Goal: Task Accomplishment & Management: Complete application form

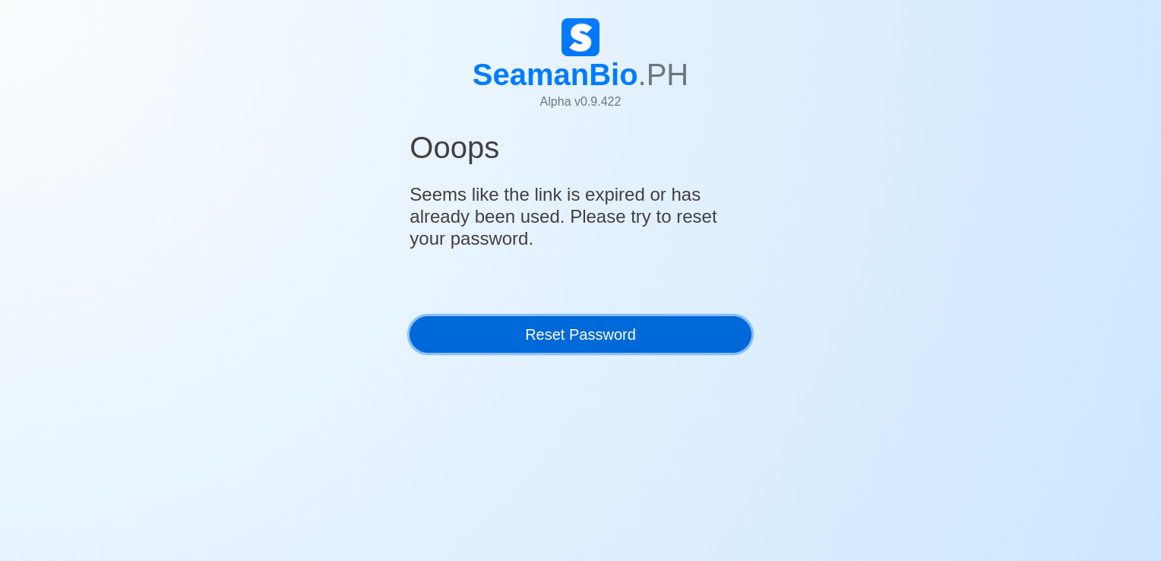
click at [528, 324] on link "Reset Password" at bounding box center [580, 334] width 341 height 36
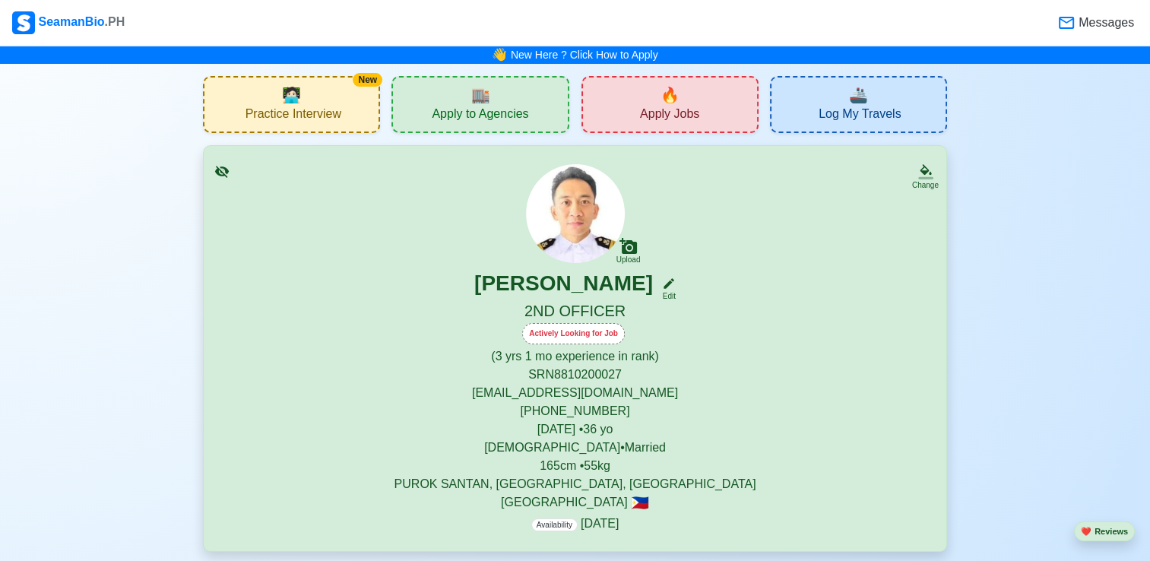
click at [679, 117] on span "Apply Jobs" at bounding box center [669, 115] width 59 height 19
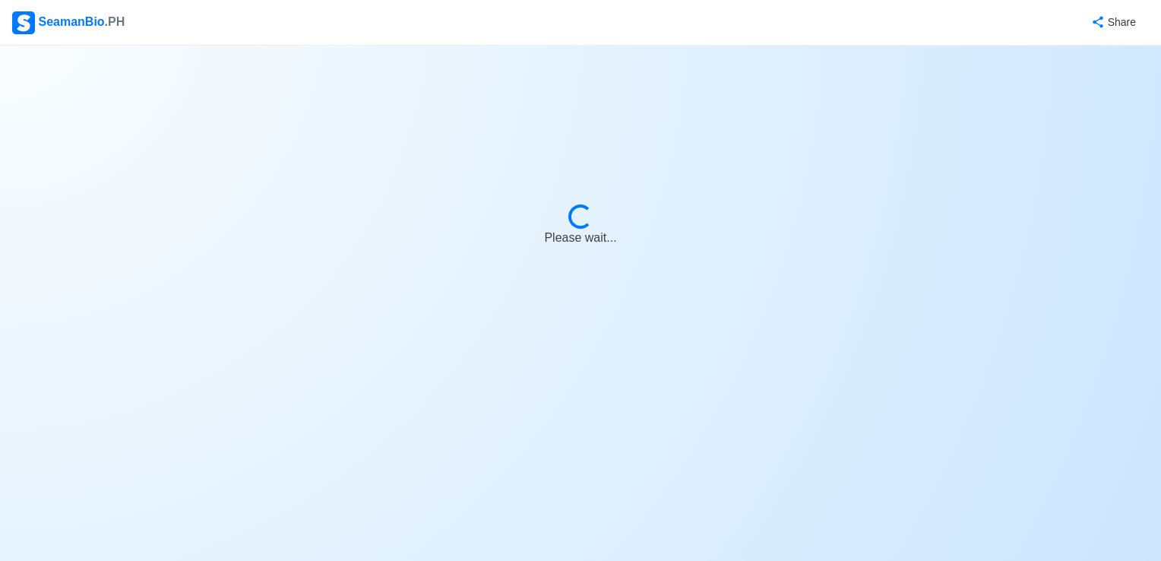
select select "2nd Officer"
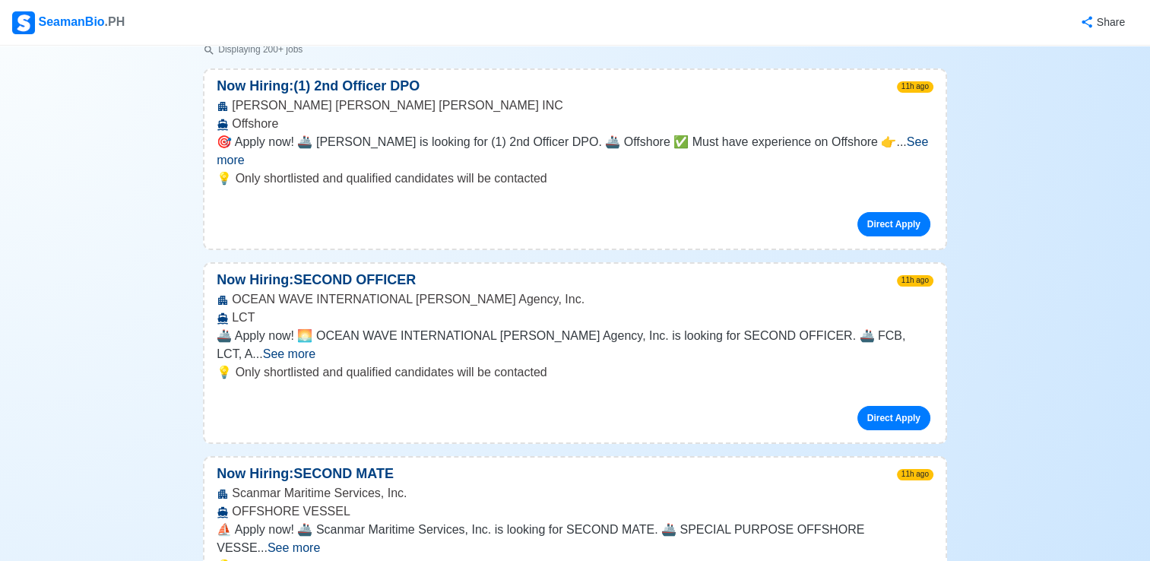
scroll to position [228, 0]
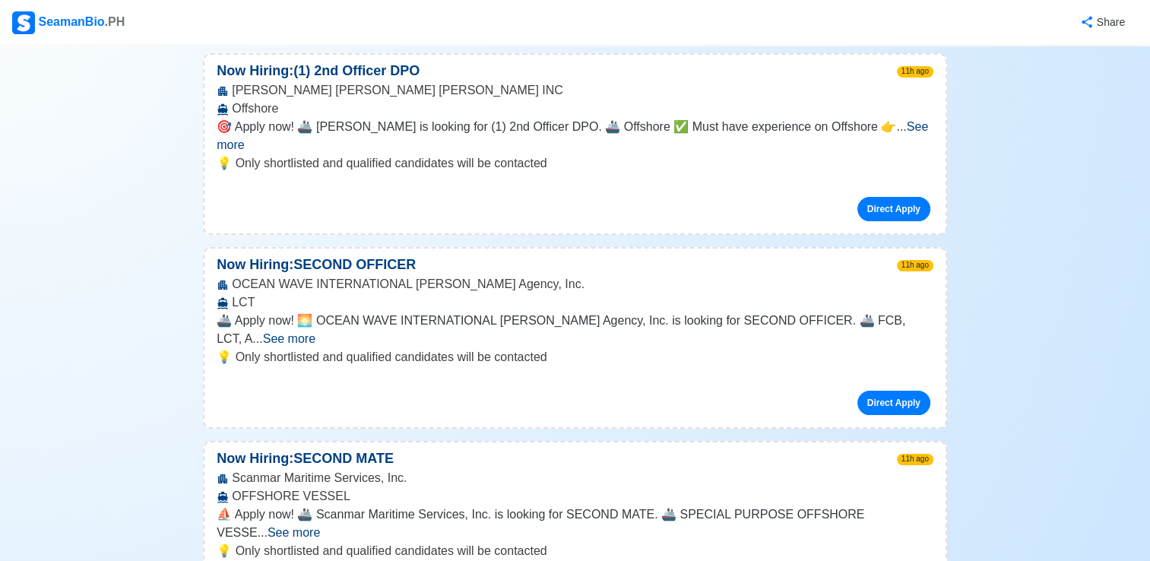
click at [315, 332] on span "See more" at bounding box center [289, 338] width 52 height 13
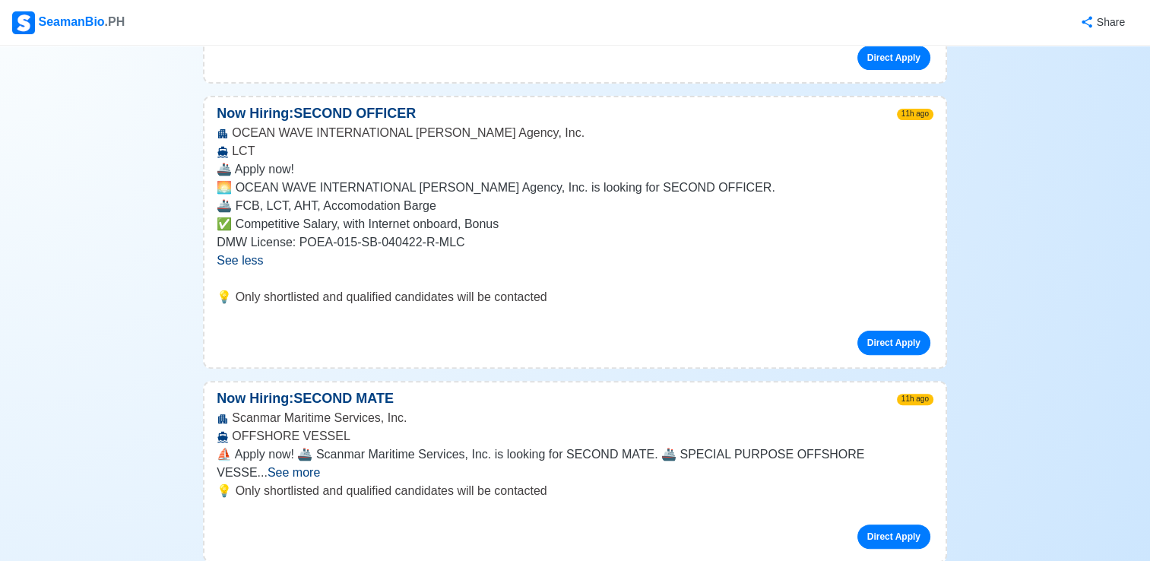
scroll to position [380, 0]
click at [320, 465] on span "See more" at bounding box center [294, 471] width 52 height 13
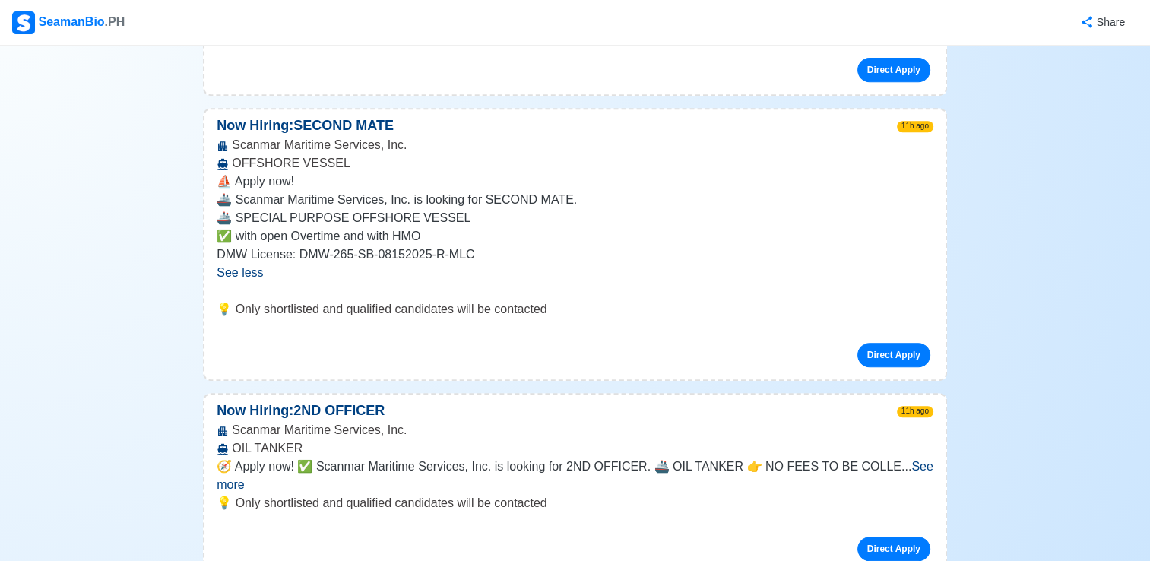
scroll to position [684, 0]
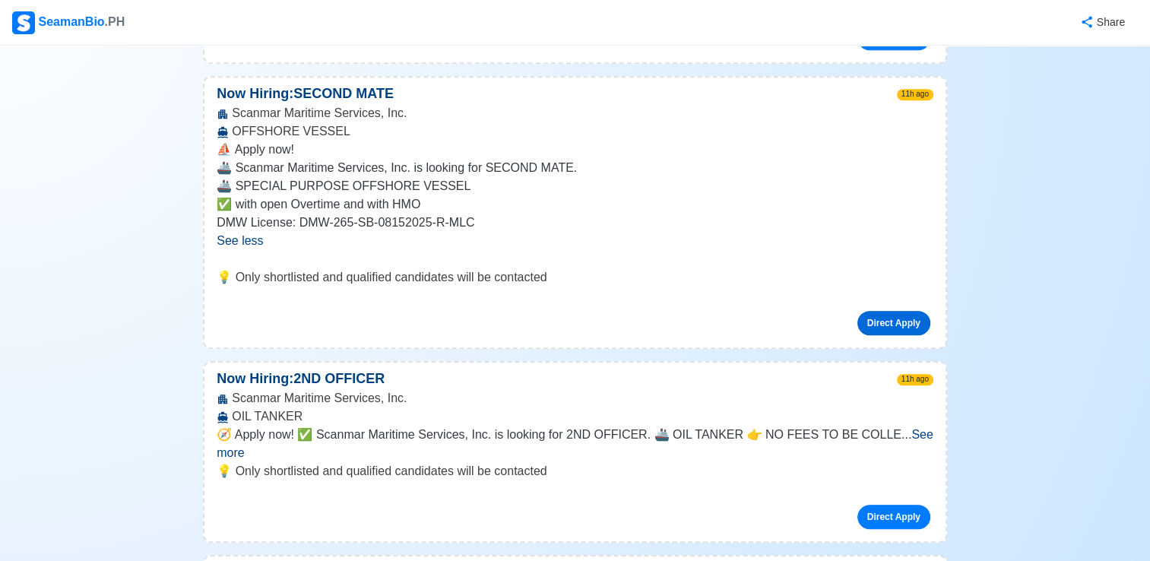
click at [894, 311] on link "Direct Apply" at bounding box center [893, 323] width 73 height 24
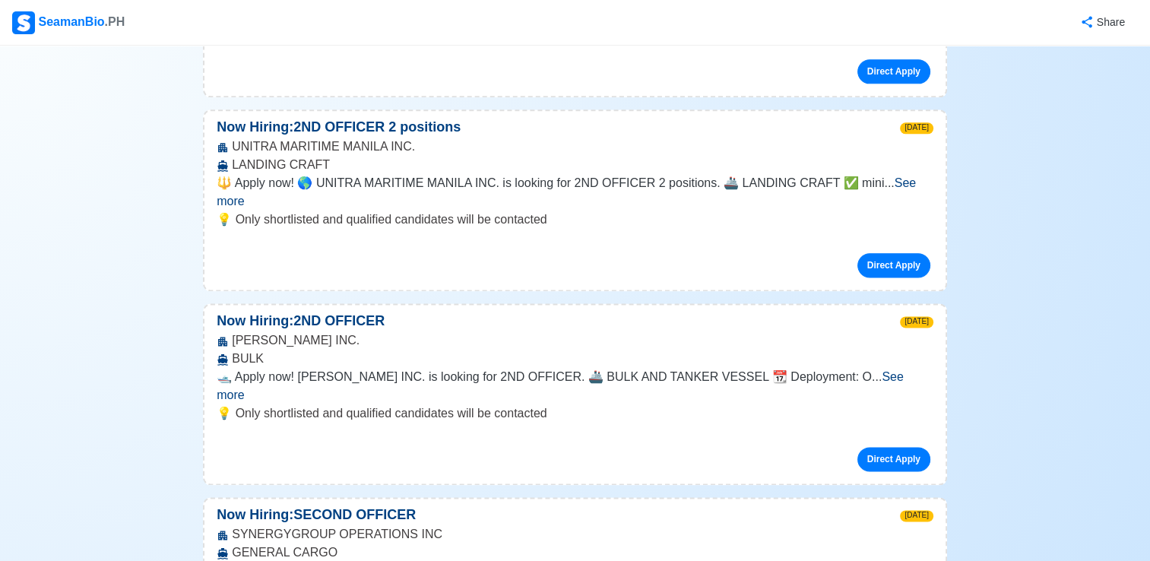
scroll to position [1900, 0]
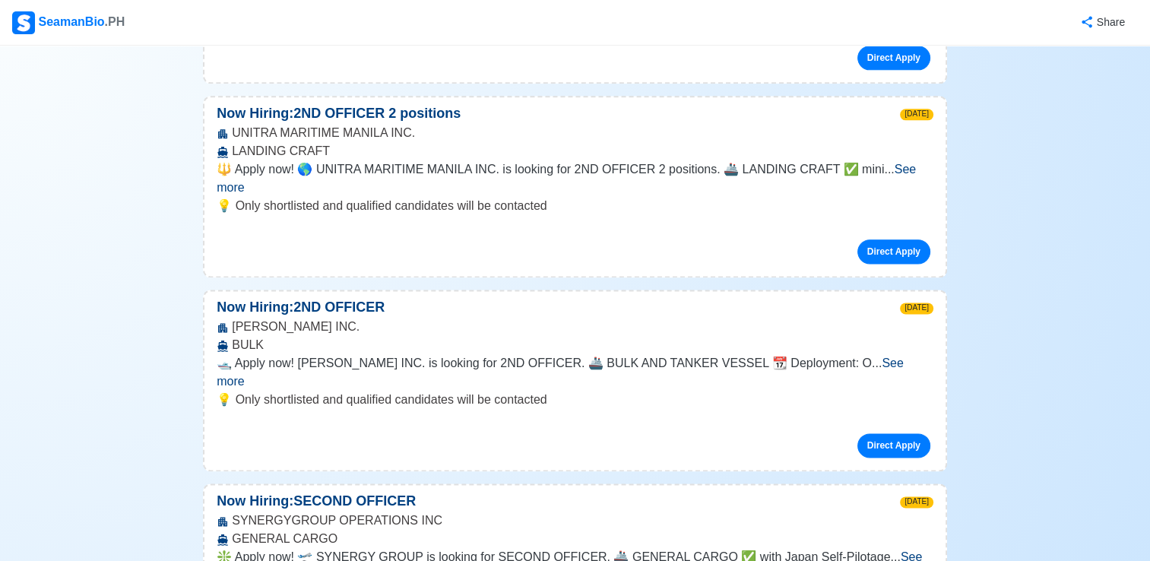
click at [909, 550] on span "See more" at bounding box center [569, 565] width 705 height 31
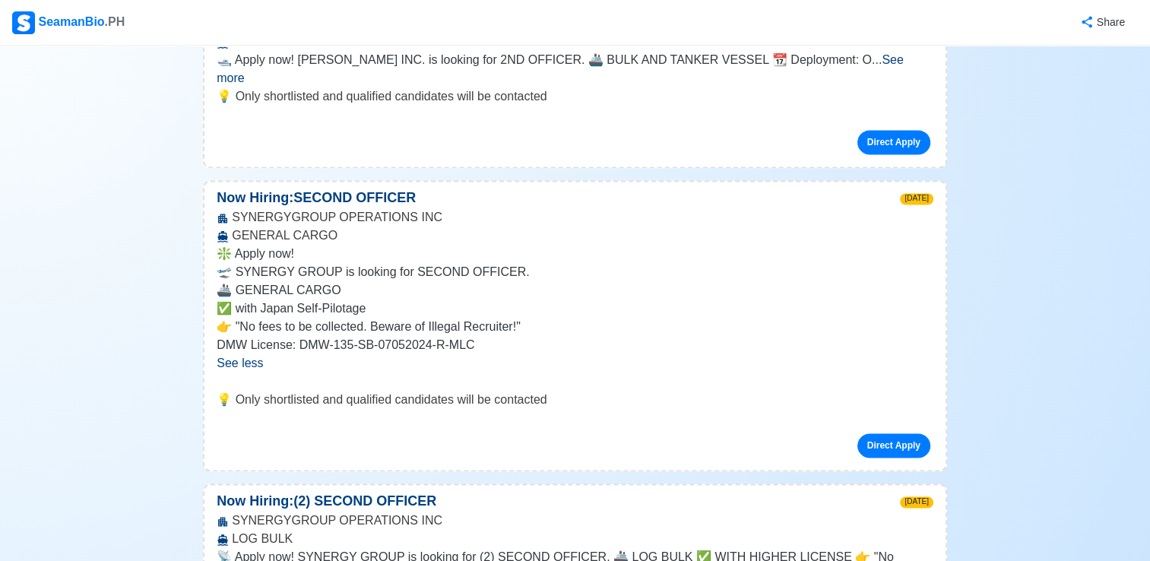
scroll to position [2204, 0]
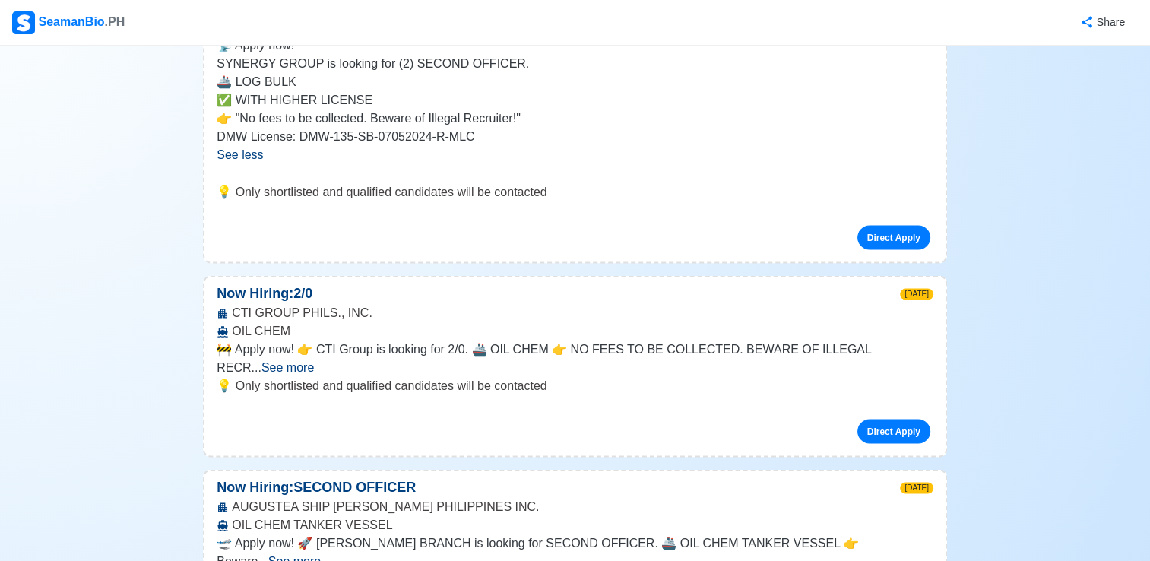
scroll to position [2888, 0]
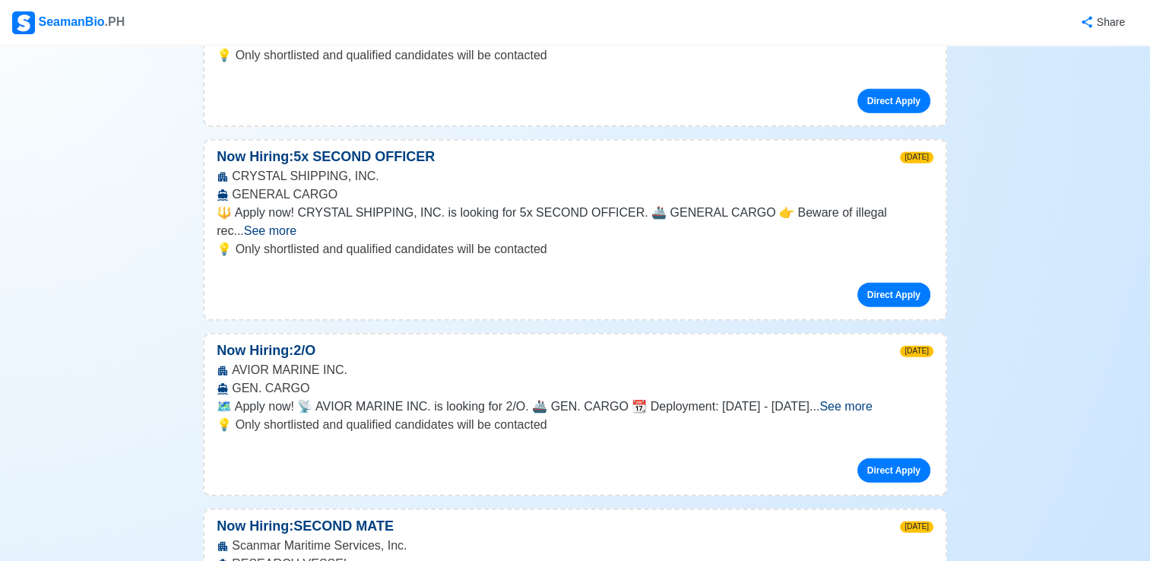
scroll to position [3572, 0]
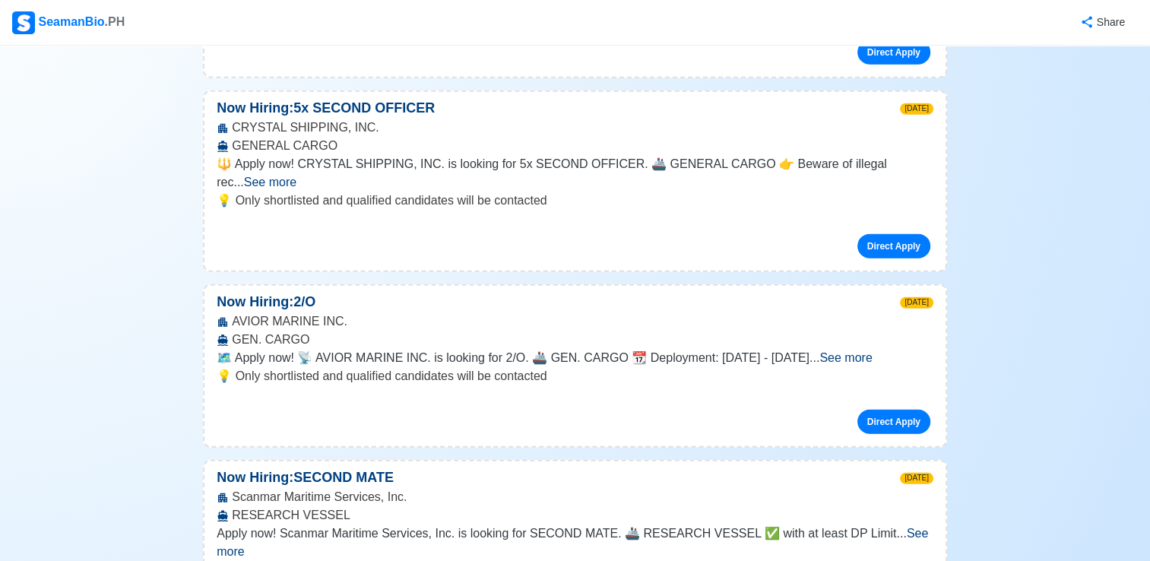
click at [906, 527] on span "See more" at bounding box center [572, 542] width 711 height 31
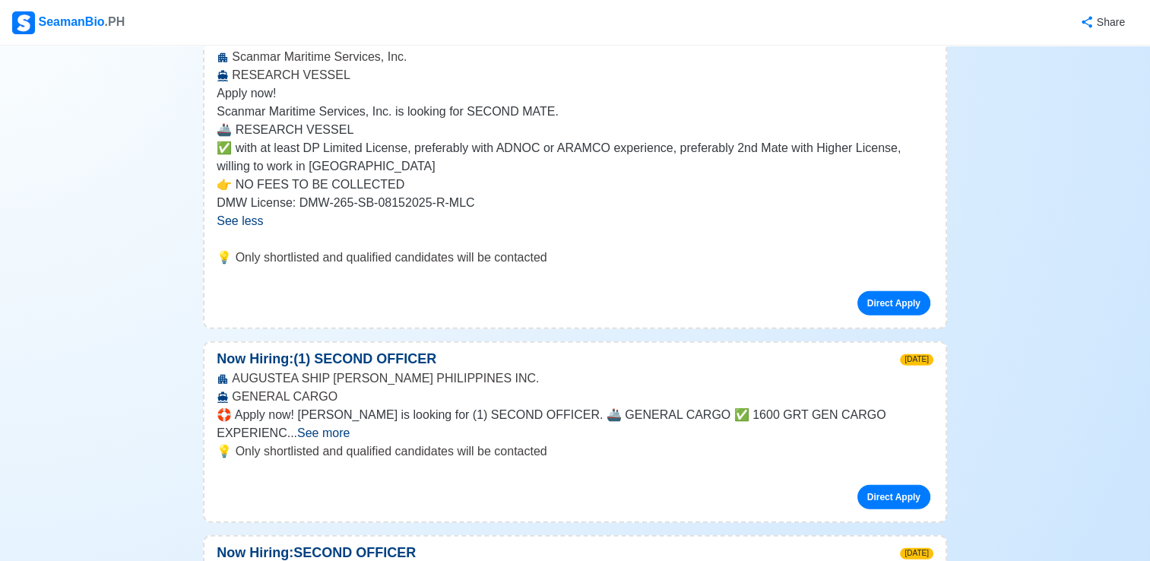
scroll to position [4028, 0]
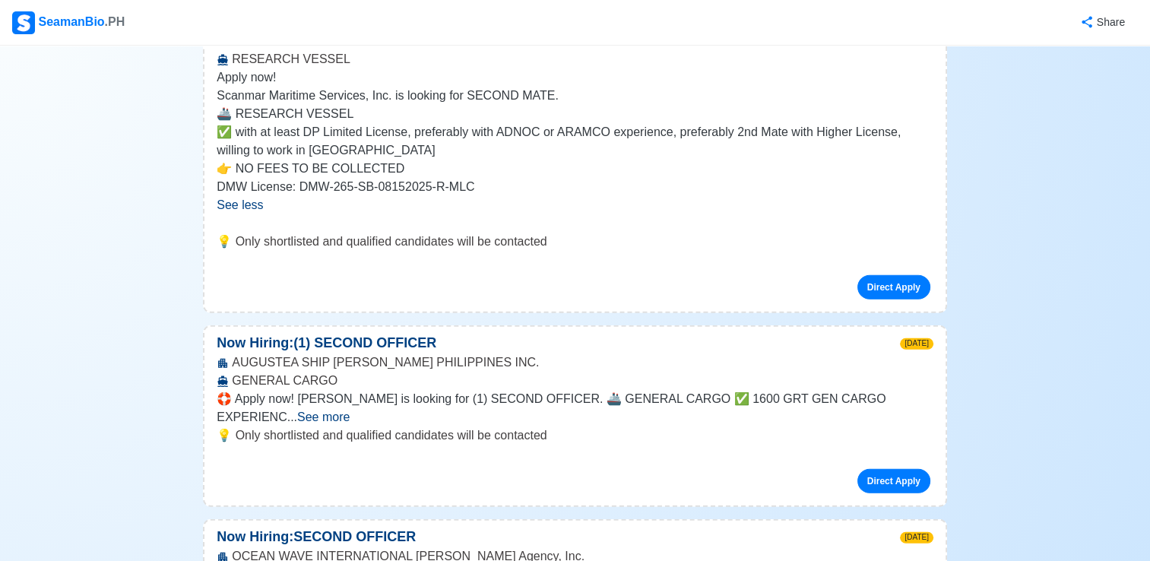
click at [350, 410] on span "See more" at bounding box center [323, 416] width 52 height 13
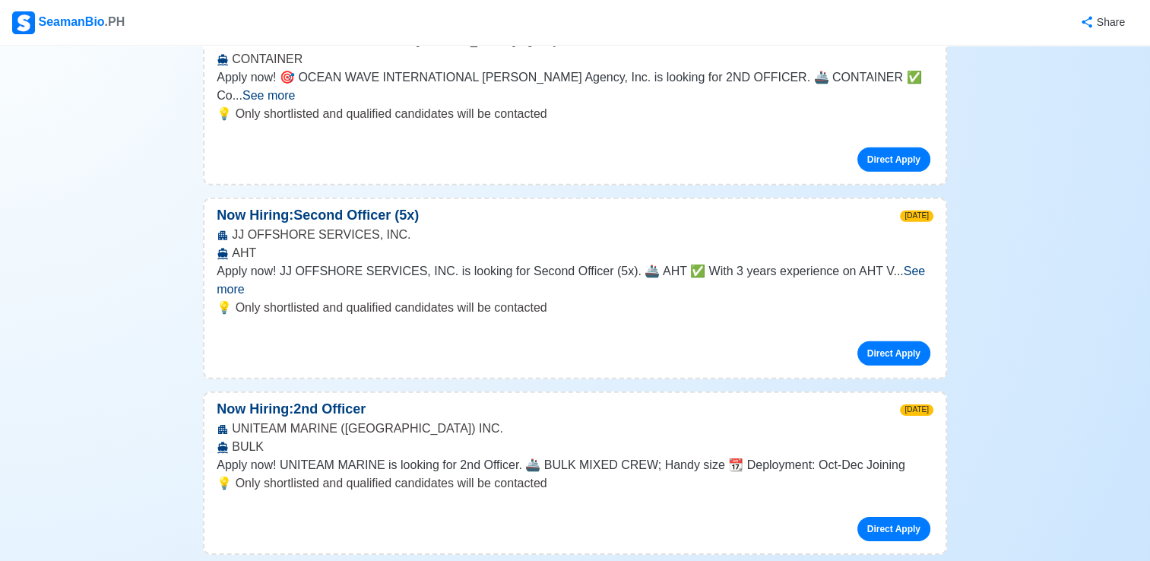
scroll to position [4636, 0]
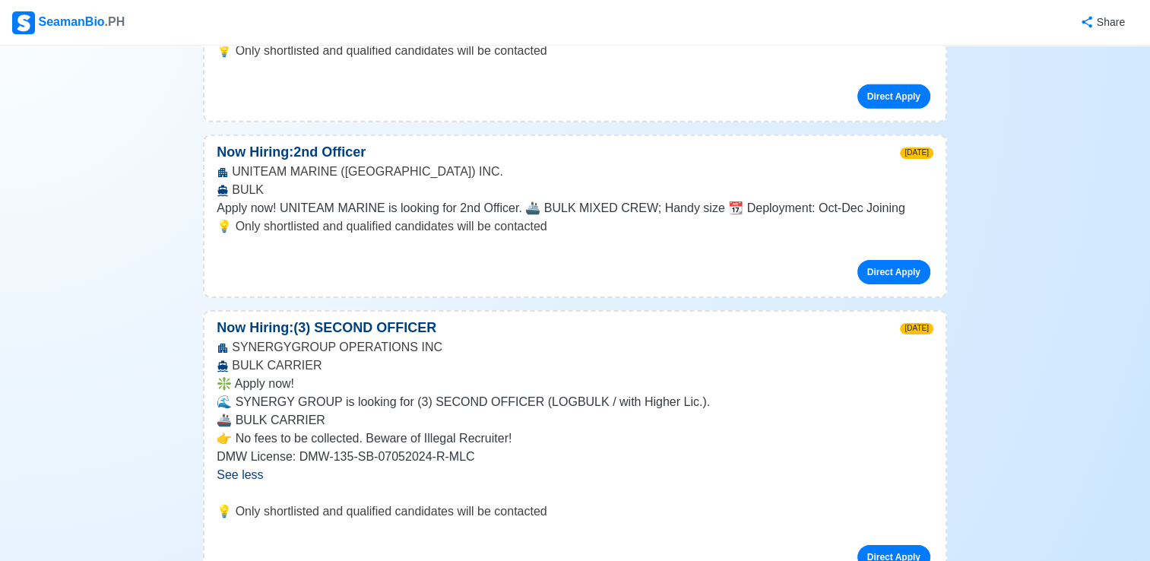
scroll to position [4940, 0]
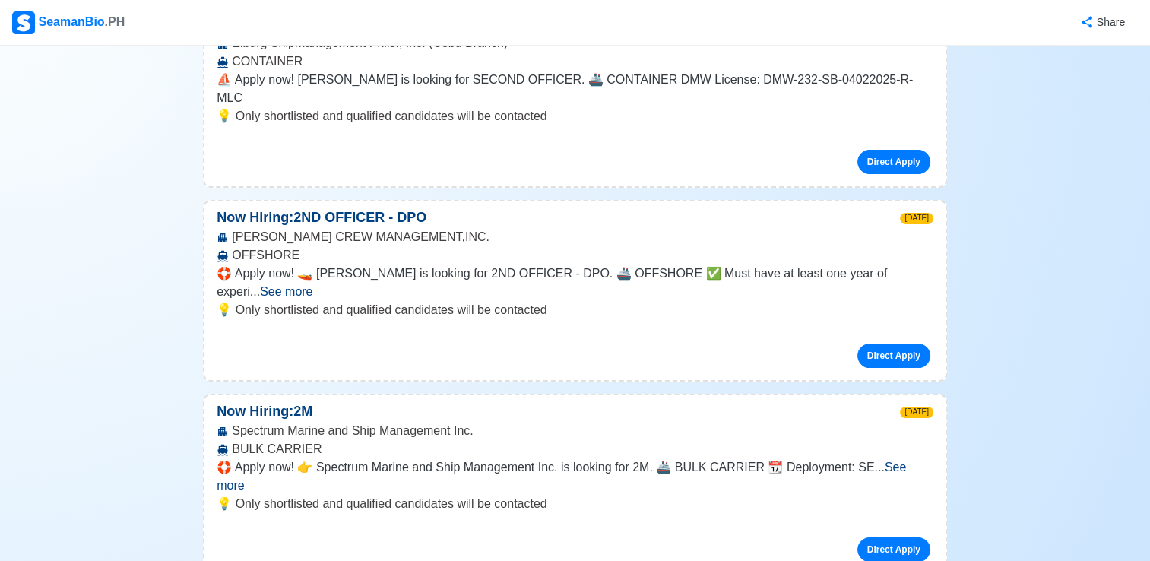
scroll to position [5777, 0]
